Goal: Task Accomplishment & Management: Complete application form

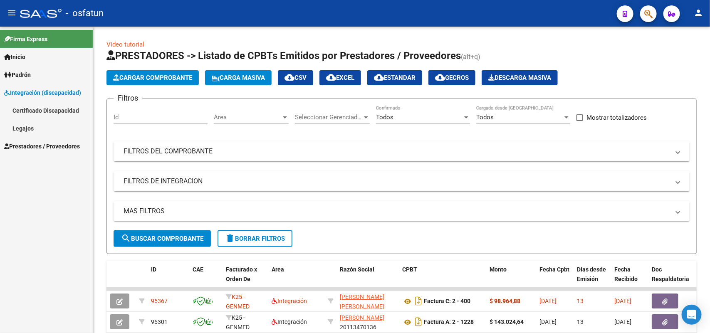
click at [30, 125] on link "Legajos" at bounding box center [46, 128] width 93 height 18
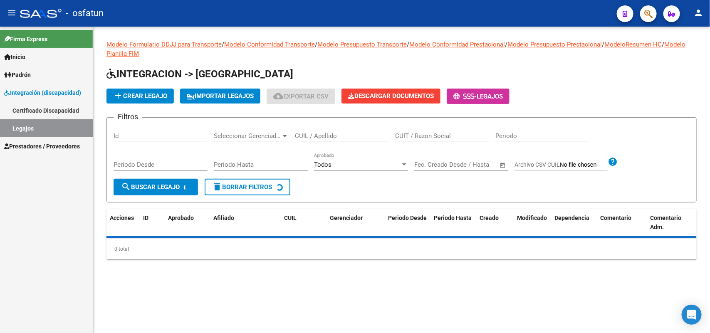
drag, startPoint x: 317, startPoint y: 131, endPoint x: 318, endPoint y: 136, distance: 5.7
click at [318, 136] on div "CUIL / Apellido" at bounding box center [342, 133] width 94 height 18
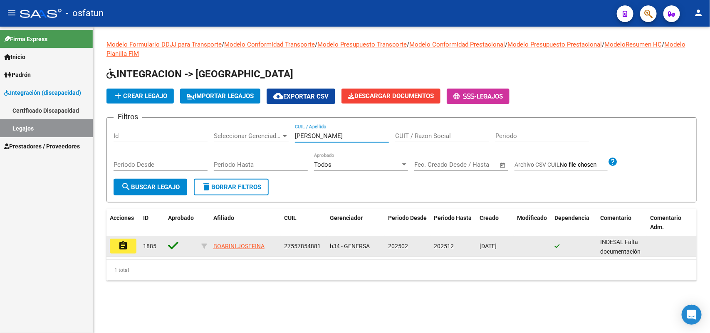
type input "[PERSON_NAME]"
click at [128, 246] on button "assignment" at bounding box center [123, 246] width 27 height 15
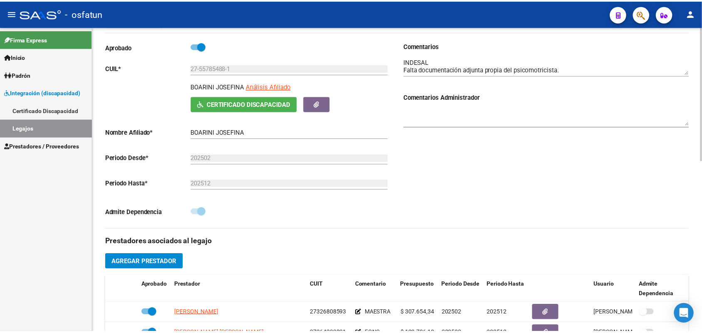
scroll to position [208, 0]
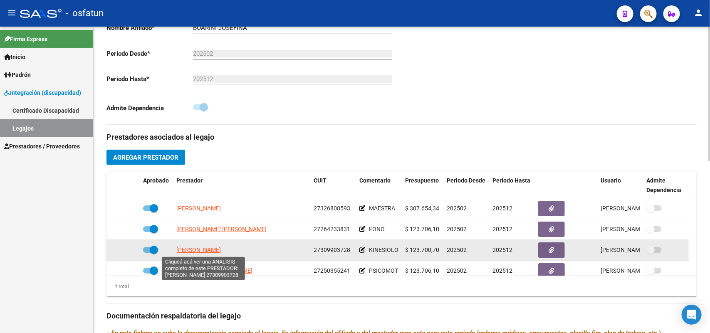
click at [219, 252] on span "[PERSON_NAME]" at bounding box center [198, 250] width 45 height 7
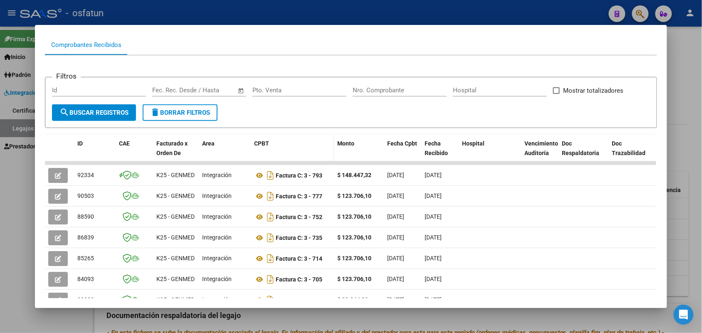
scroll to position [104, 0]
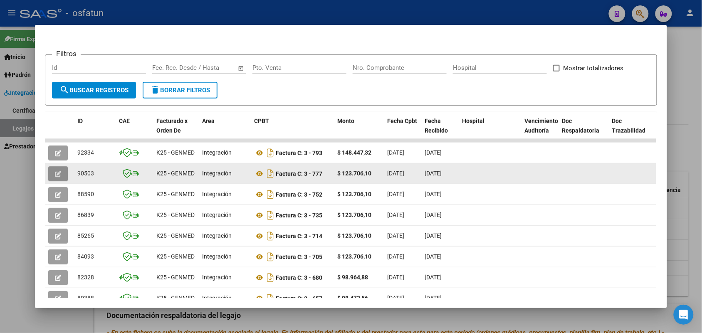
click at [55, 170] on span "button" at bounding box center [58, 173] width 6 height 7
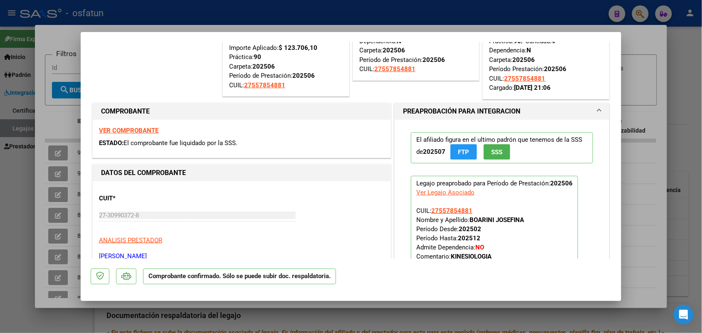
scroll to position [0, 0]
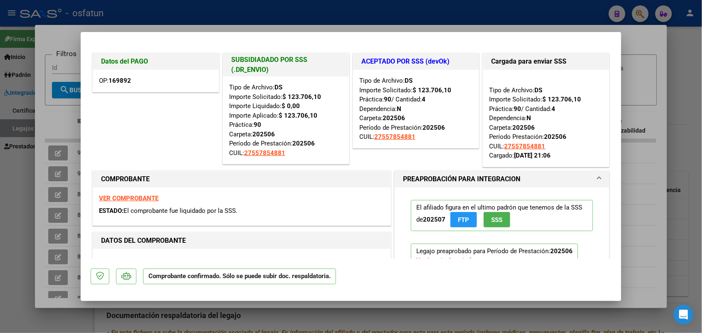
click at [642, 146] on div at bounding box center [351, 166] width 702 height 333
type input "$ 0,00"
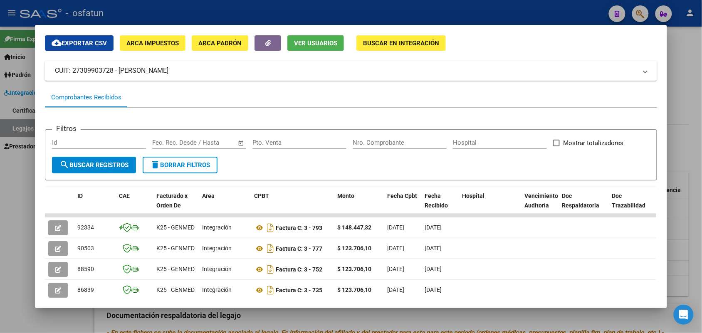
scroll to position [52, 0]
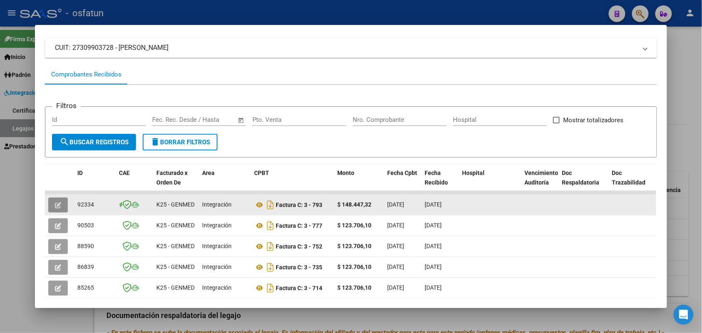
click at [57, 205] on icon "button" at bounding box center [58, 205] width 6 height 6
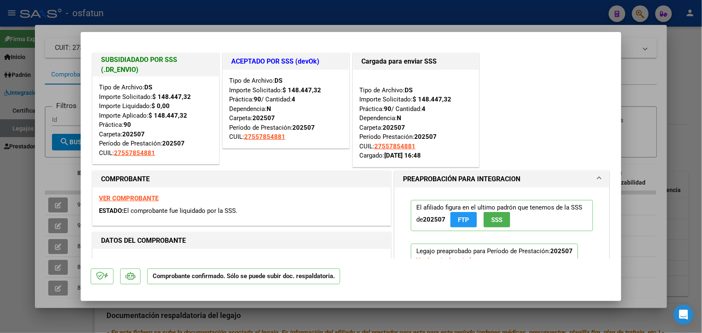
click at [644, 89] on div at bounding box center [351, 166] width 702 height 333
type input "$ 0,00"
